Goal: Information Seeking & Learning: Learn about a topic

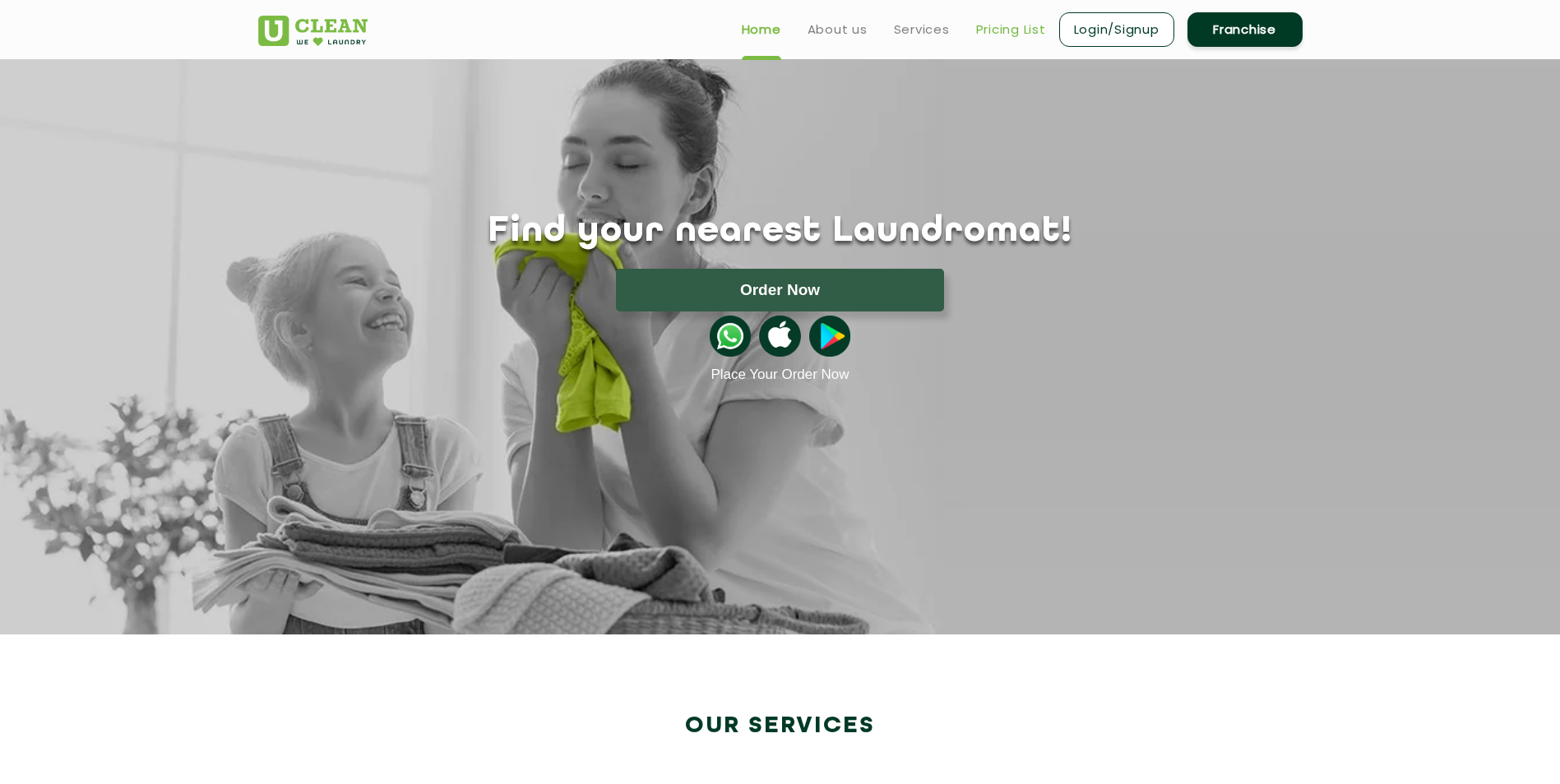
click at [1023, 32] on link "Pricing List" at bounding box center [1011, 30] width 70 height 20
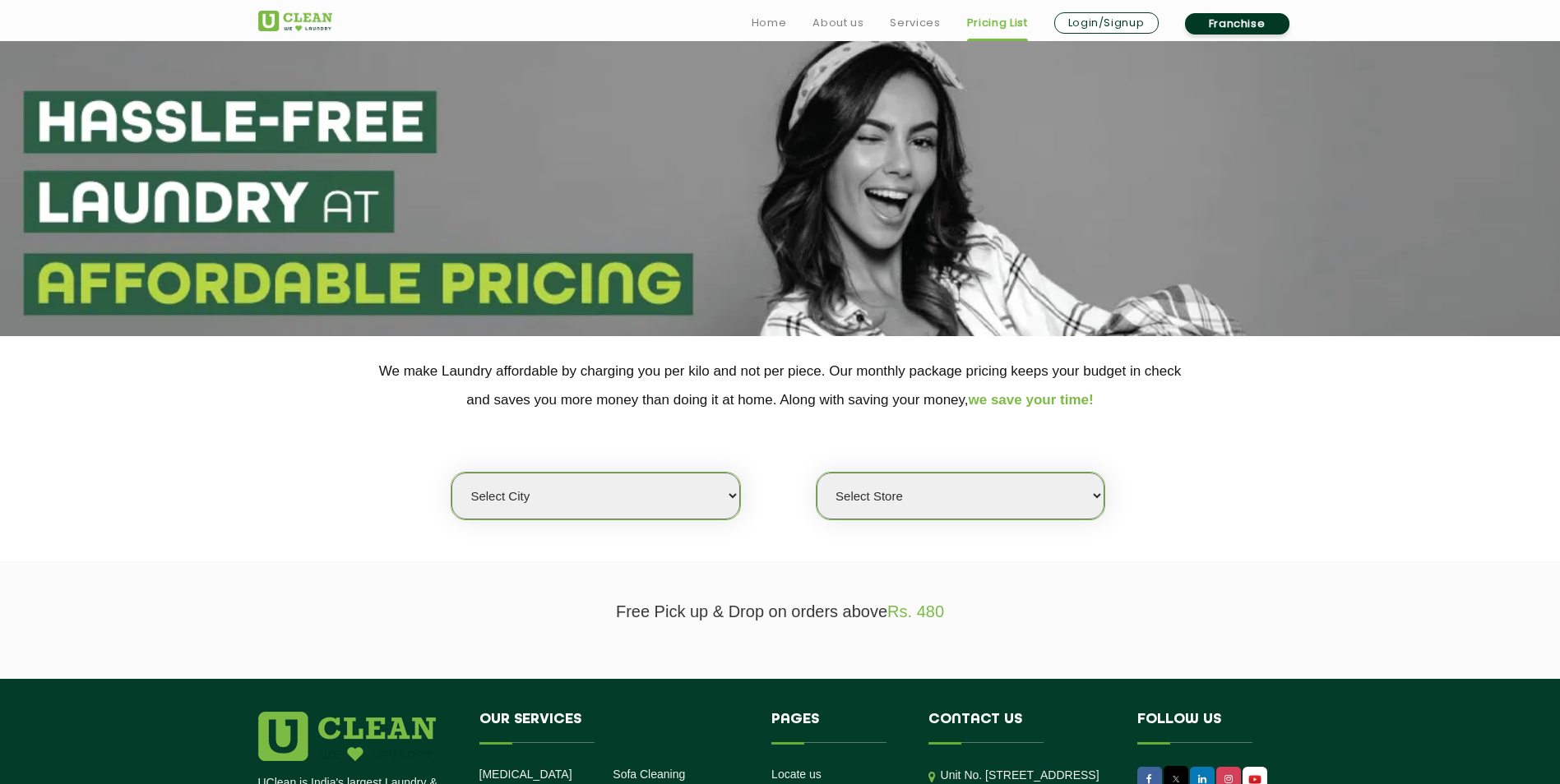
scroll to position [164, 0]
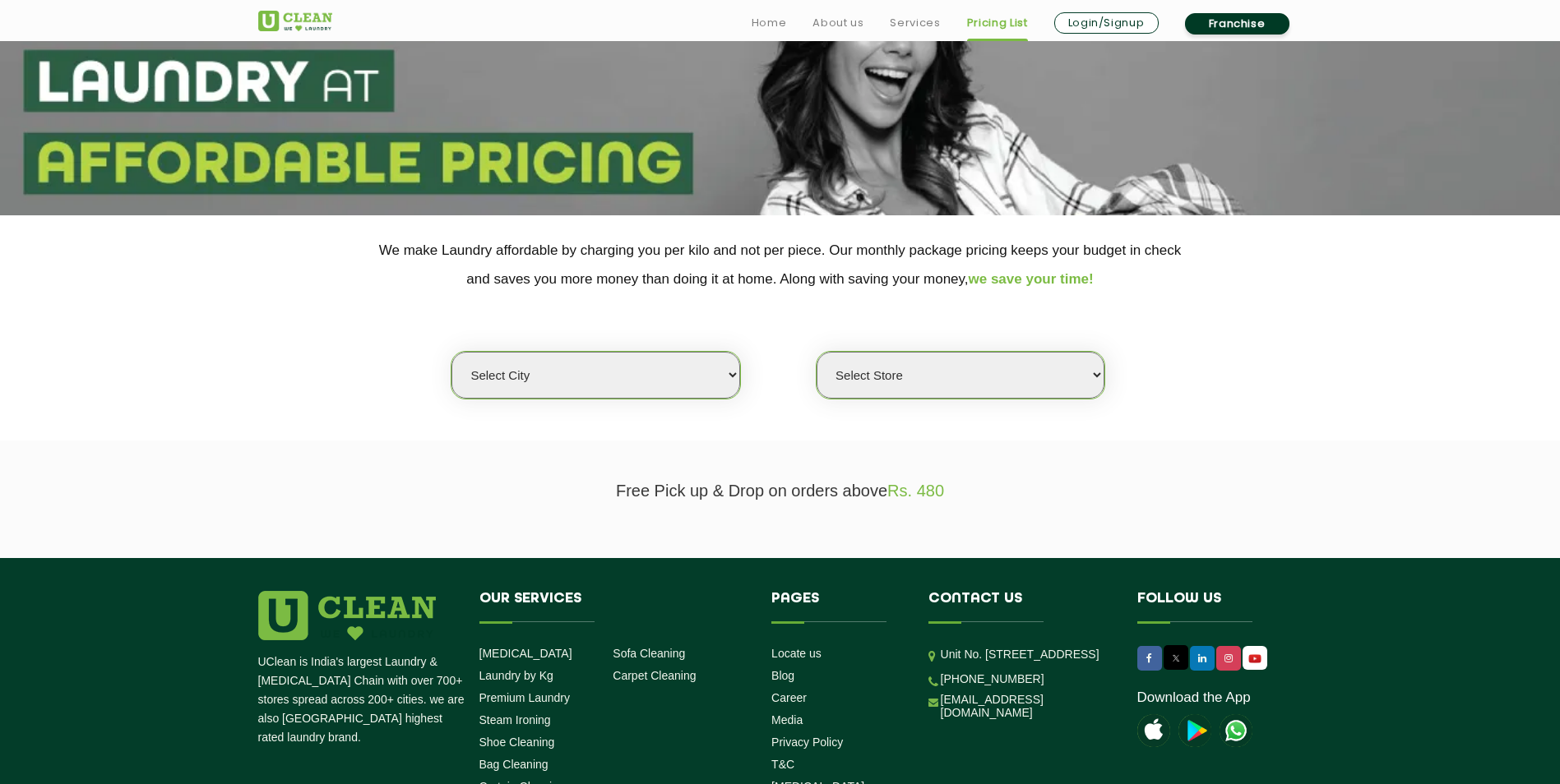
click at [619, 371] on select "Select city [GEOGRAPHIC_DATA] [GEOGRAPHIC_DATA] [GEOGRAPHIC_DATA] [GEOGRAPHIC_D…" at bounding box center [596, 375] width 288 height 47
select select "6"
click at [452, 352] on select "Select city [GEOGRAPHIC_DATA] [GEOGRAPHIC_DATA] [GEOGRAPHIC_DATA] [GEOGRAPHIC_D…" at bounding box center [596, 375] width 288 height 47
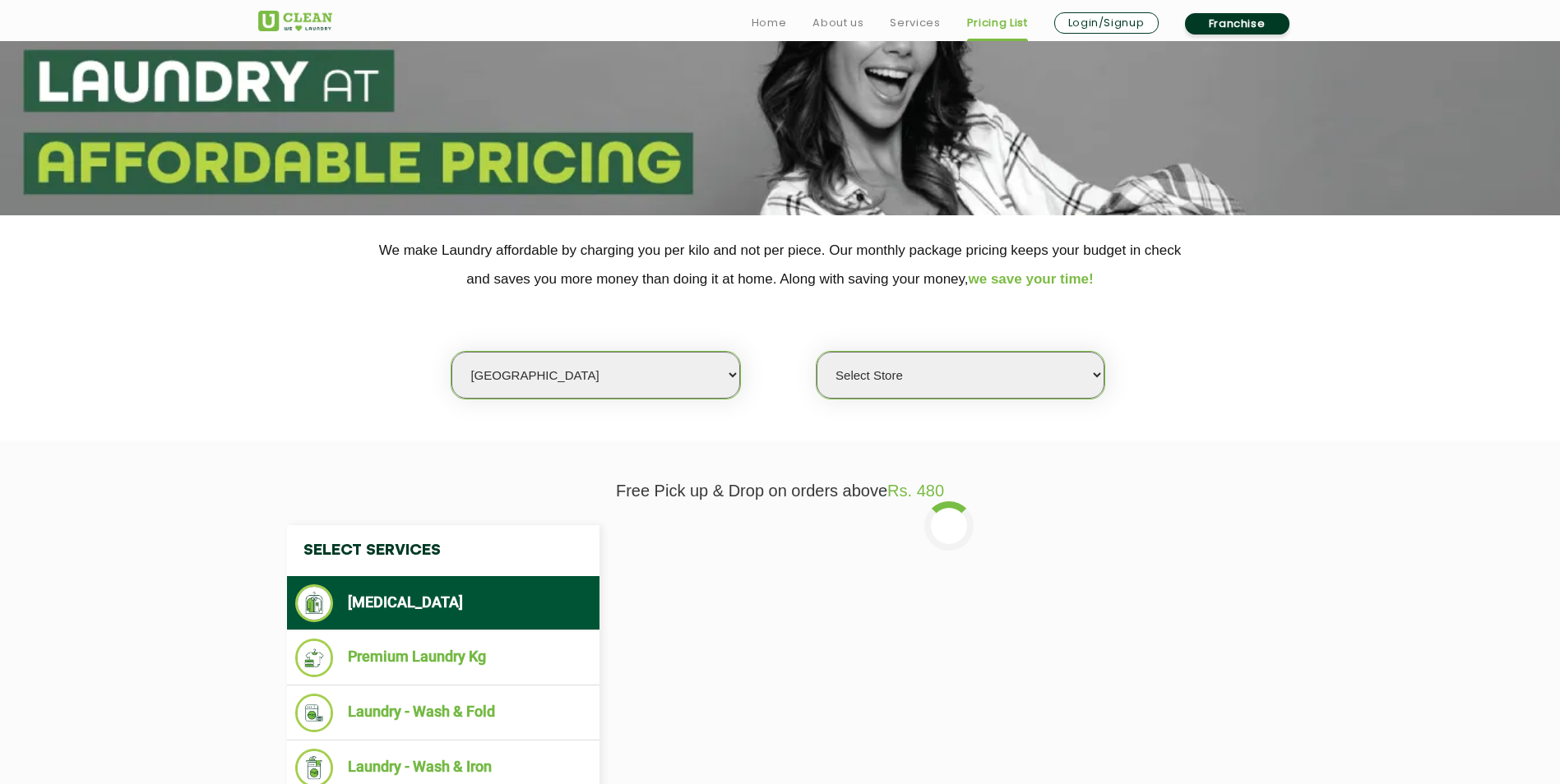
click at [897, 364] on select "Select Store [GEOGRAPHIC_DATA] [GEOGRAPHIC_DATA] UClean KR [GEOGRAPHIC_DATA] [G…" at bounding box center [961, 375] width 288 height 47
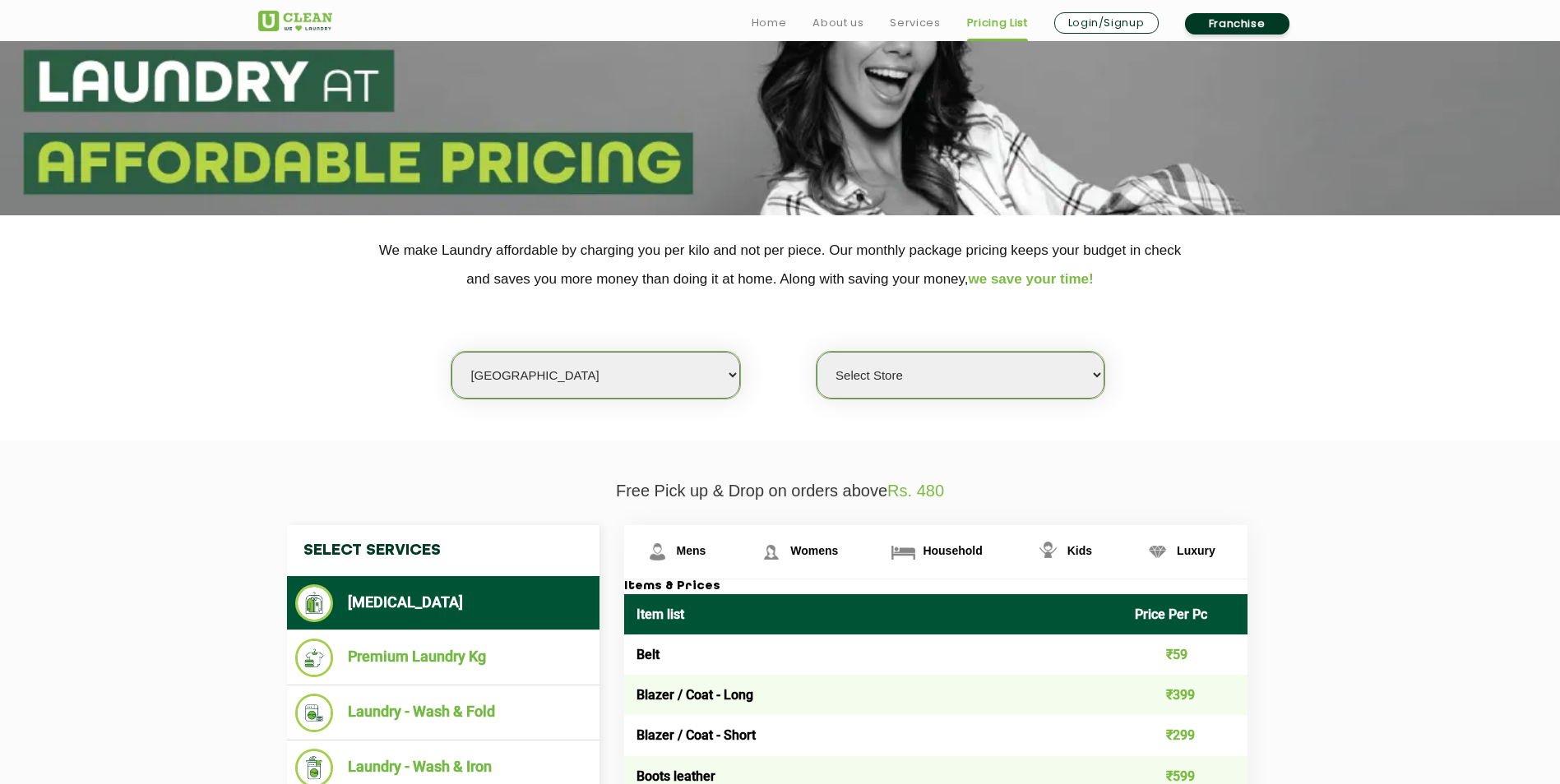
select select "413"
click at [817, 352] on select "Select Store [GEOGRAPHIC_DATA] [GEOGRAPHIC_DATA] UClean KR [GEOGRAPHIC_DATA] [G…" at bounding box center [961, 375] width 288 height 47
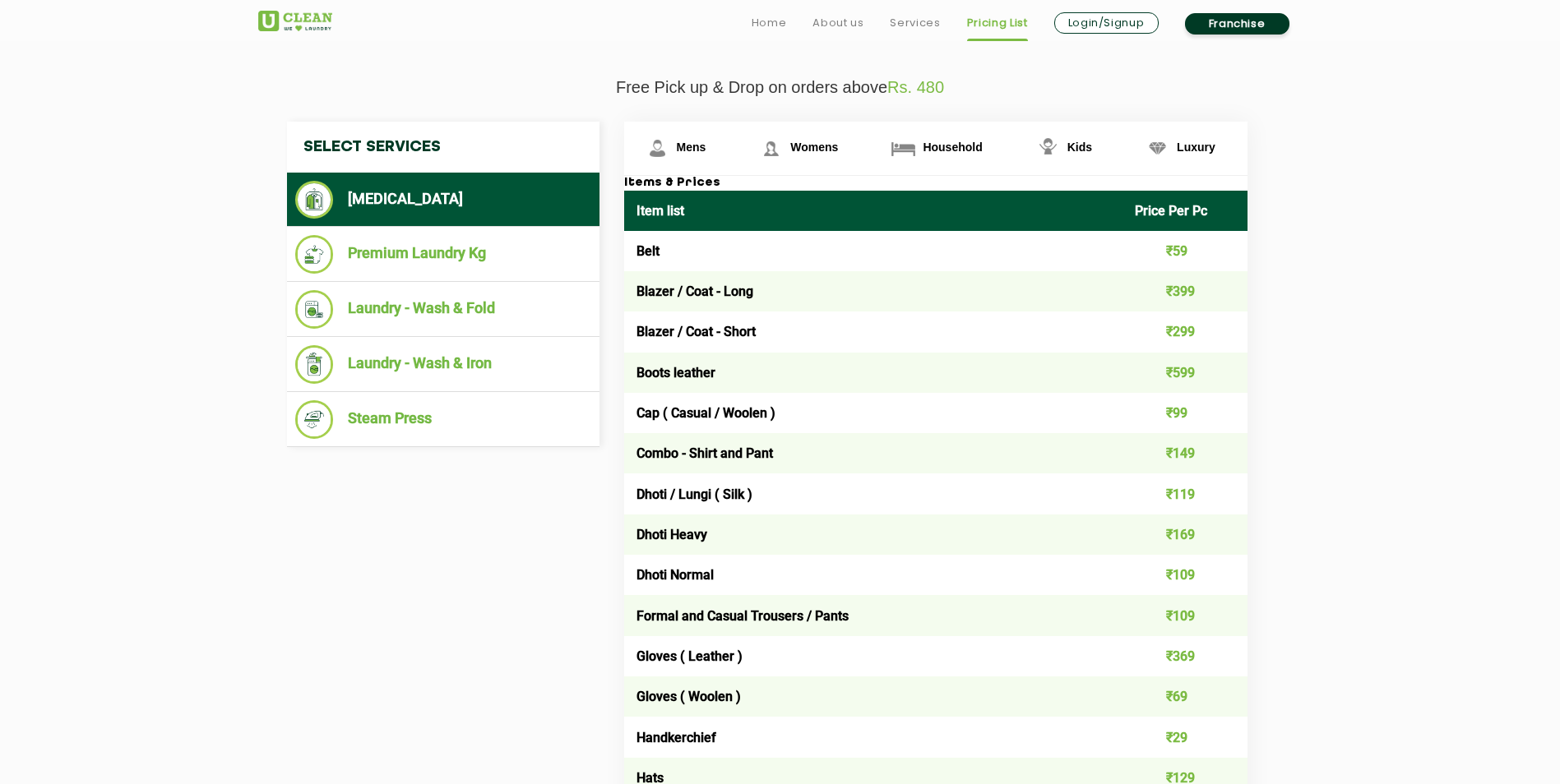
scroll to position [575, 0]
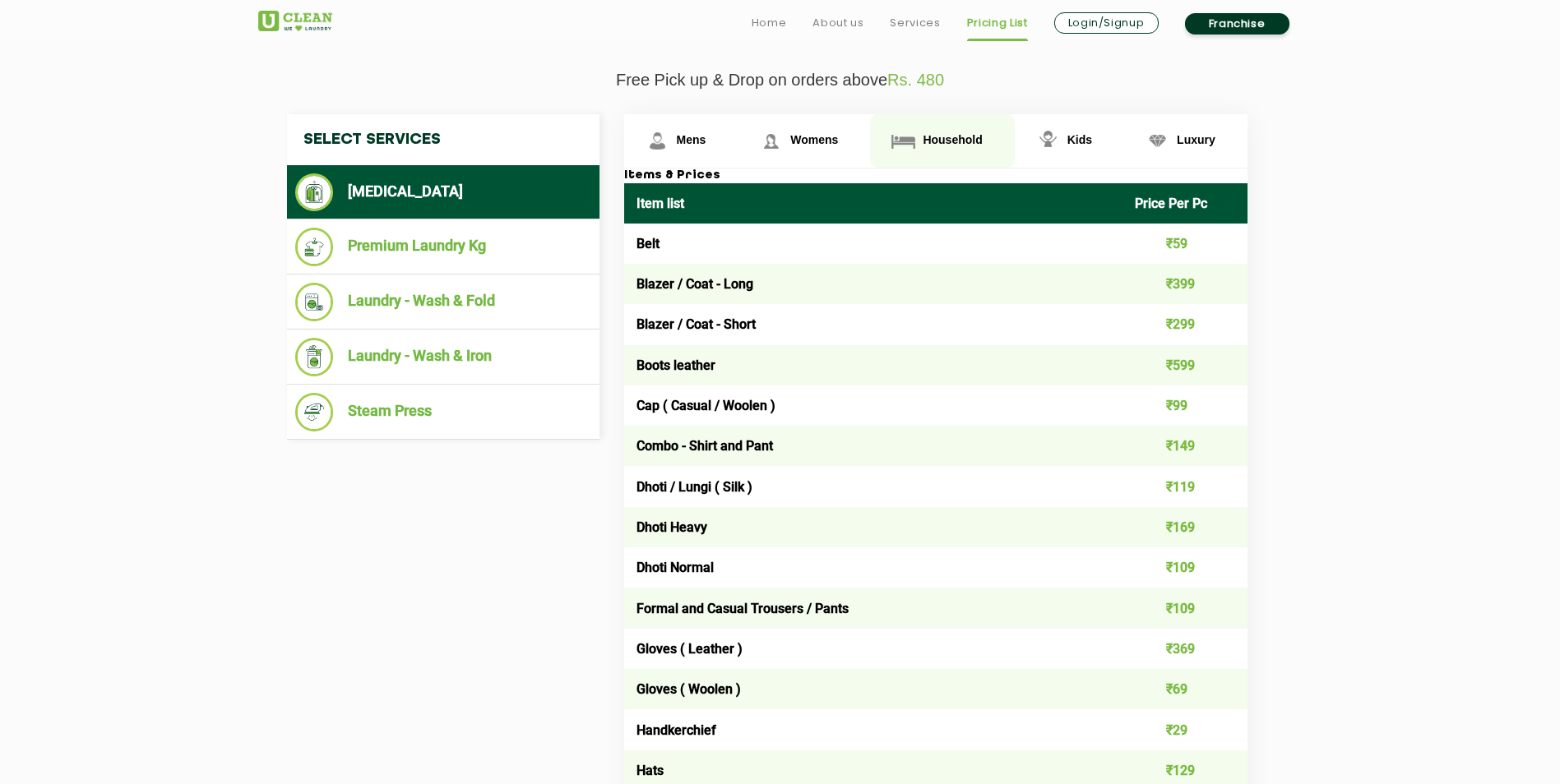
click at [672, 135] on img at bounding box center [657, 141] width 29 height 29
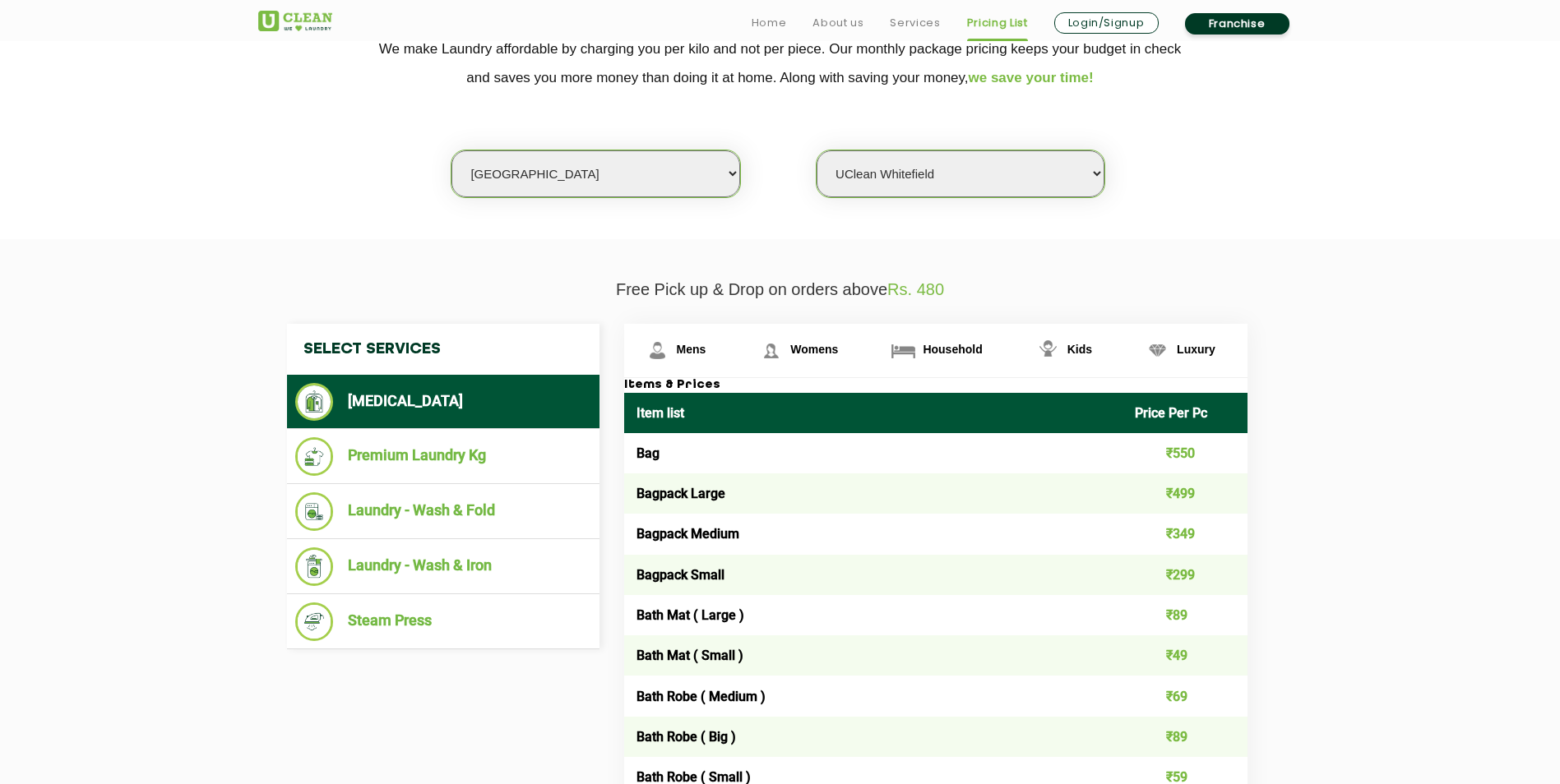
scroll to position [493, 0]
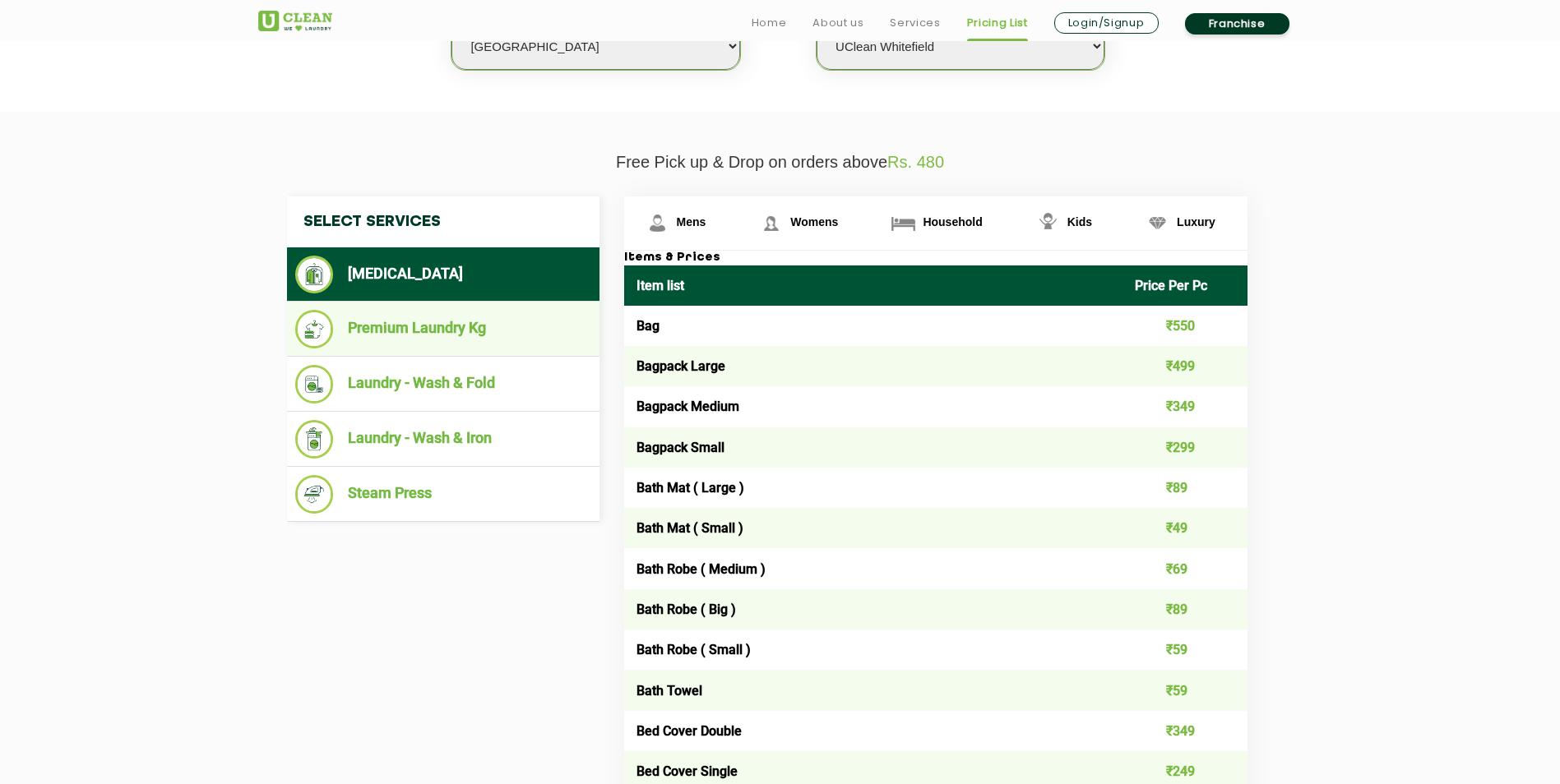
click at [480, 335] on li "Premium Laundry Kg" at bounding box center [443, 329] width 296 height 38
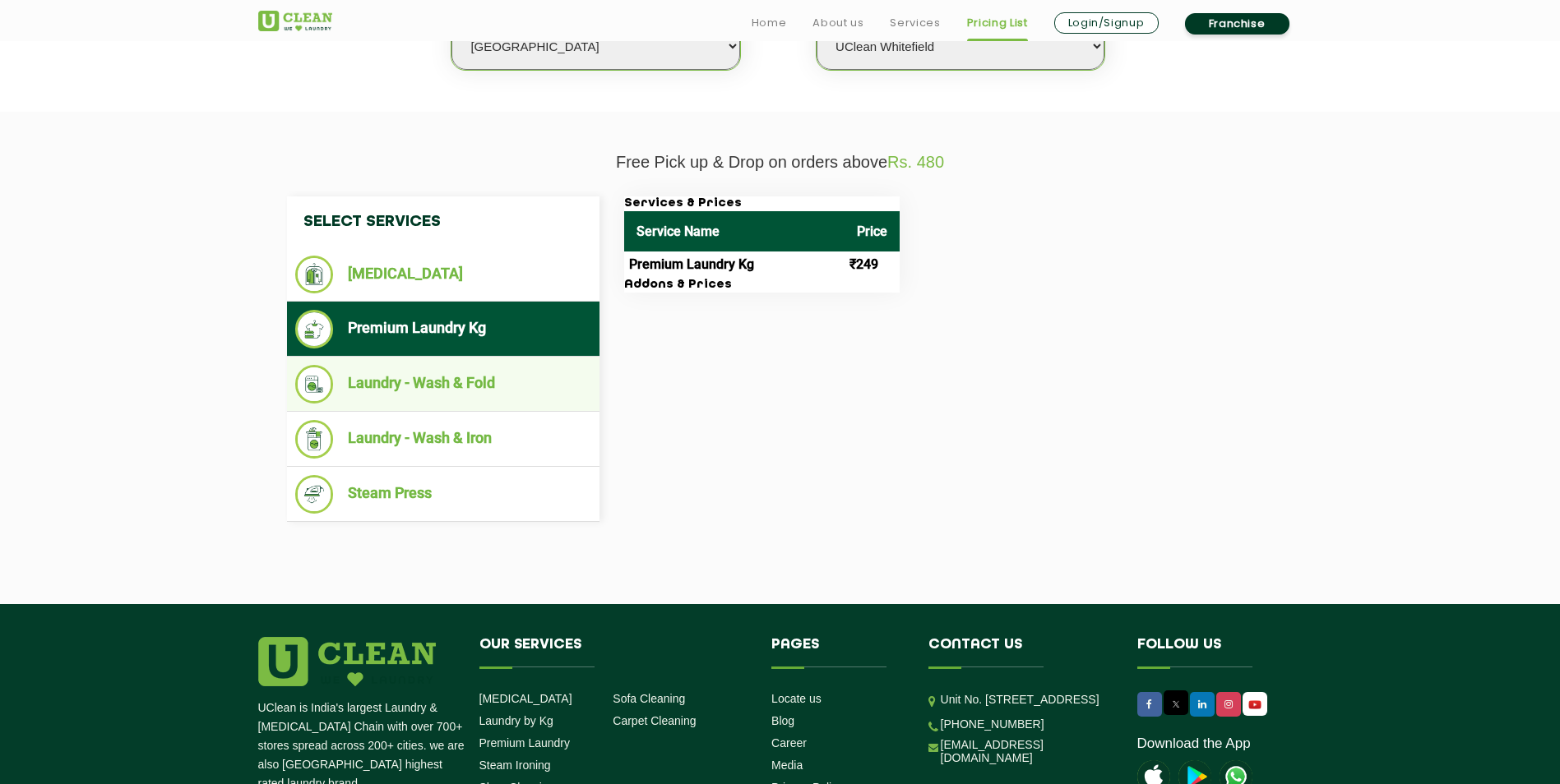
click at [489, 391] on li "Laundry - Wash & Fold" at bounding box center [443, 384] width 296 height 38
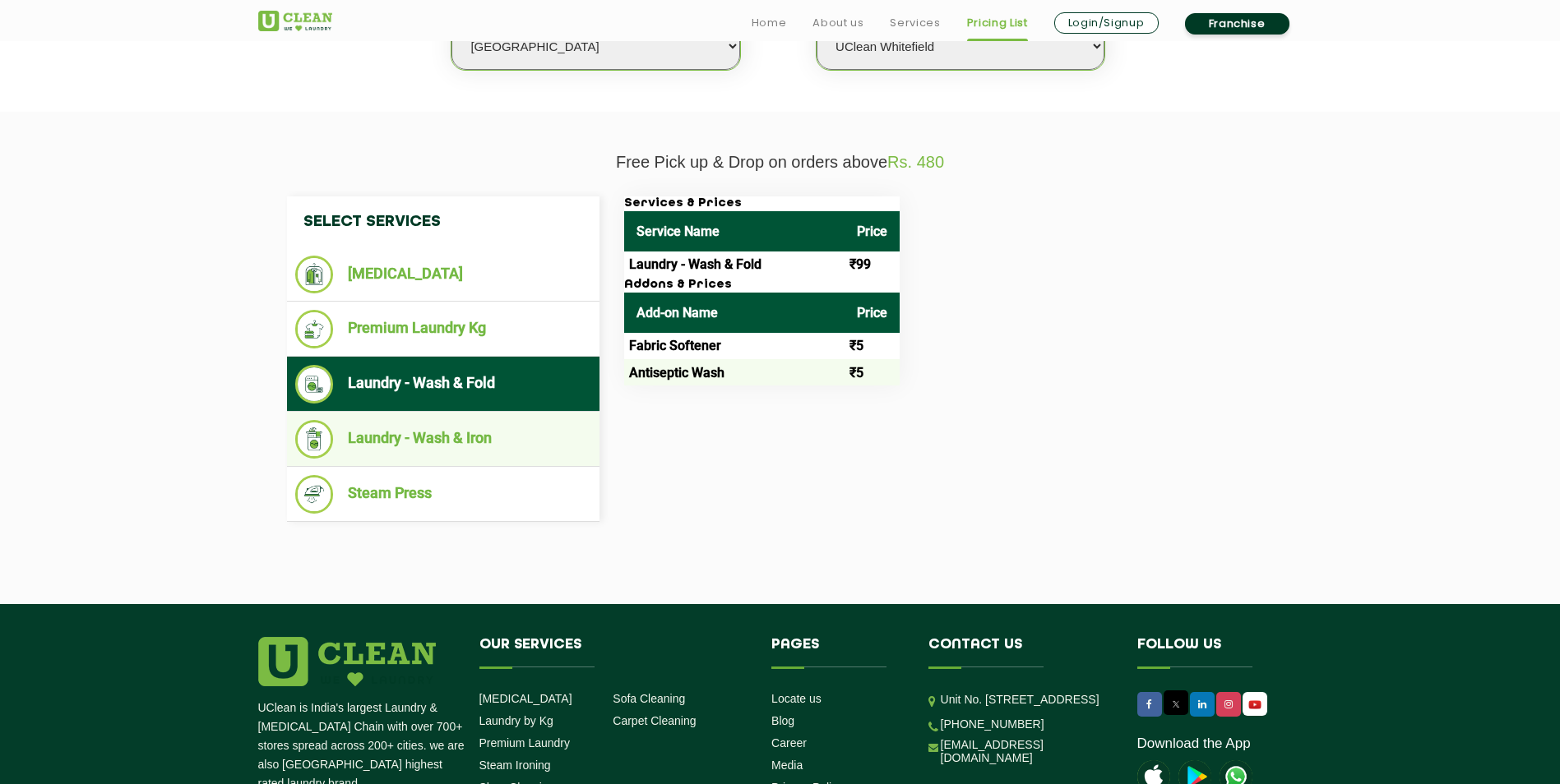
click at [474, 436] on li "Laundry - Wash & Iron" at bounding box center [443, 439] width 296 height 38
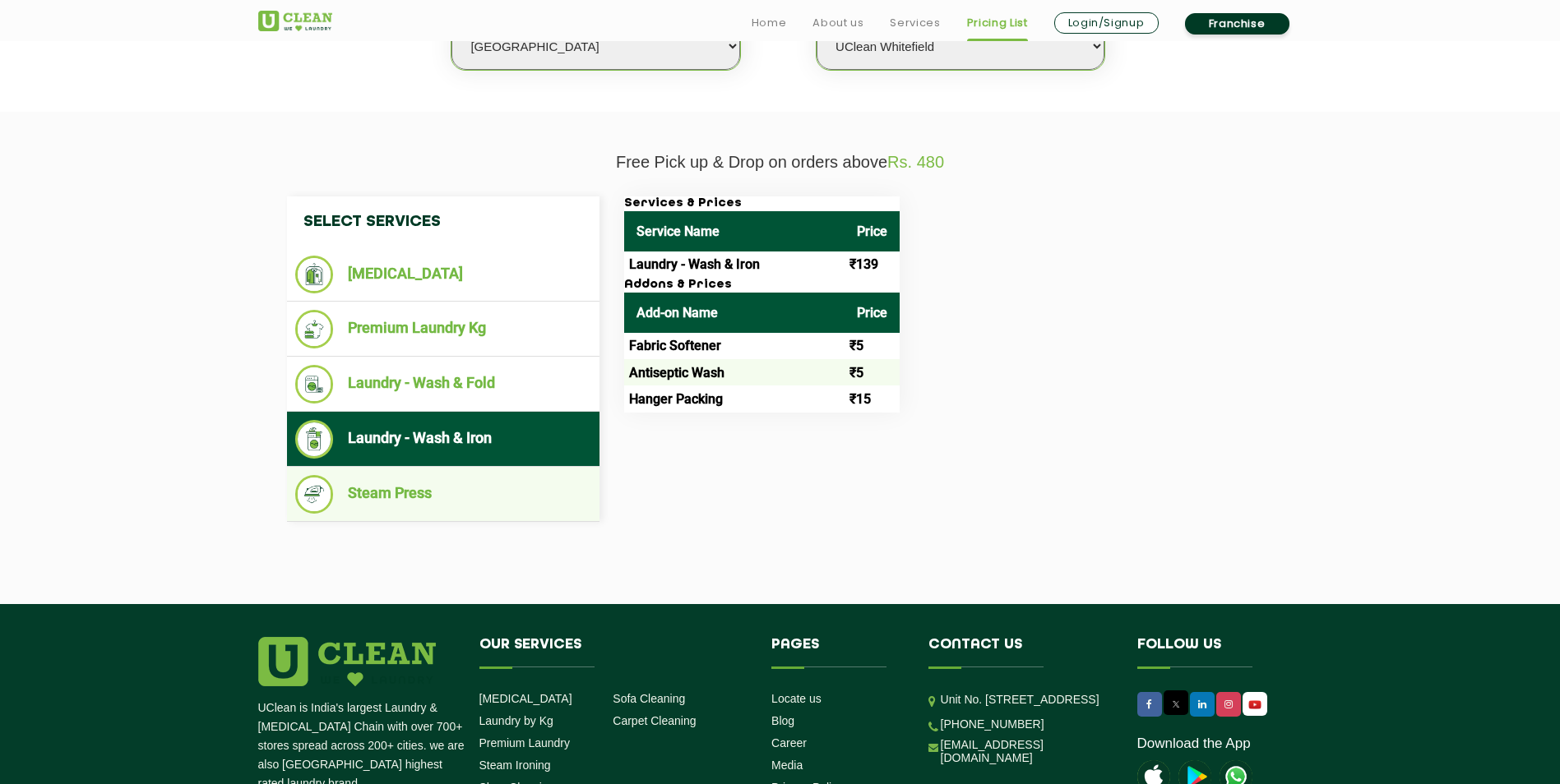
click at [469, 492] on li "Steam Press" at bounding box center [443, 494] width 296 height 38
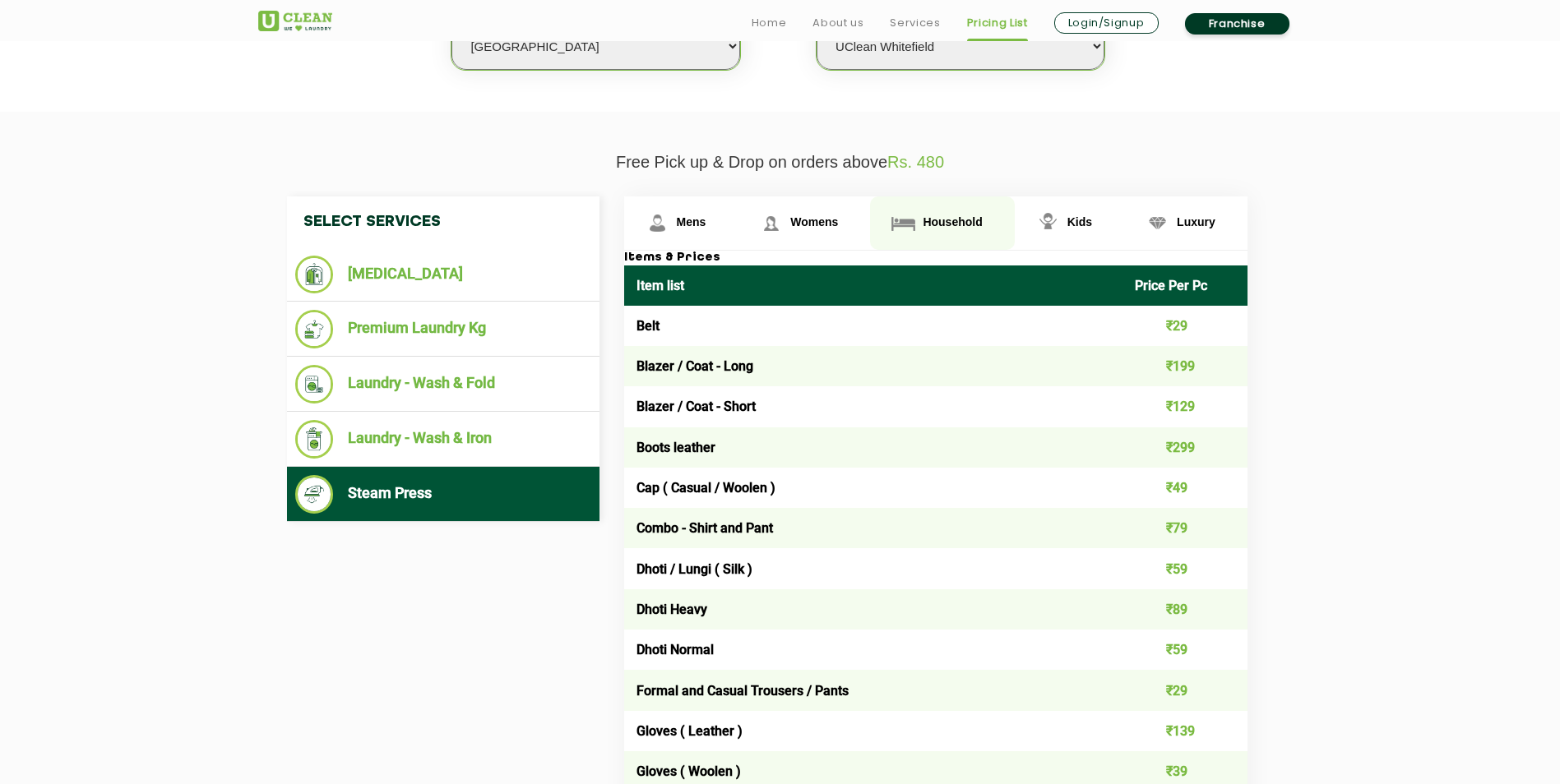
click at [707, 227] on span "Household" at bounding box center [692, 222] width 30 height 13
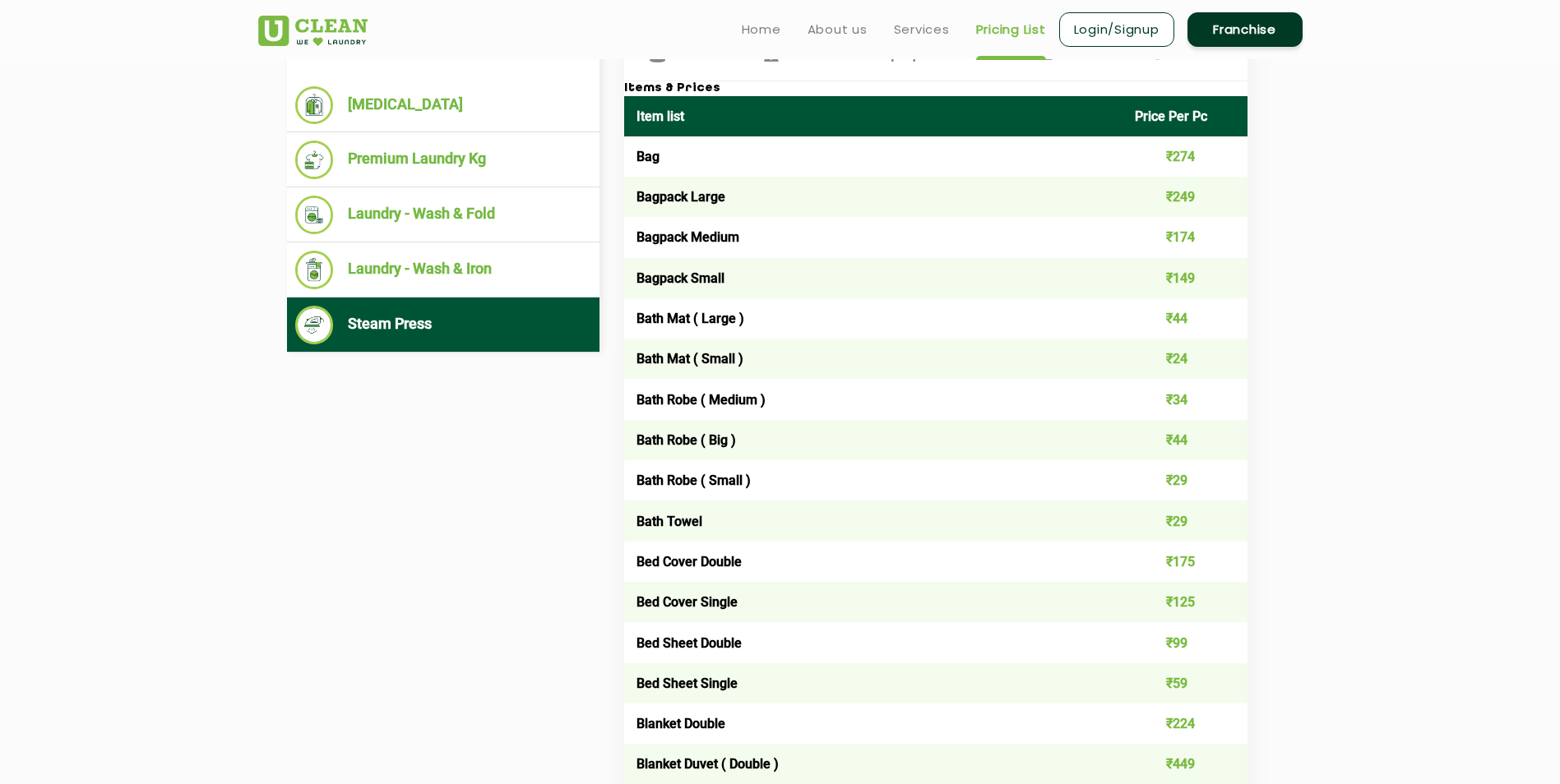
scroll to position [411, 0]
